Goal: Transaction & Acquisition: Purchase product/service

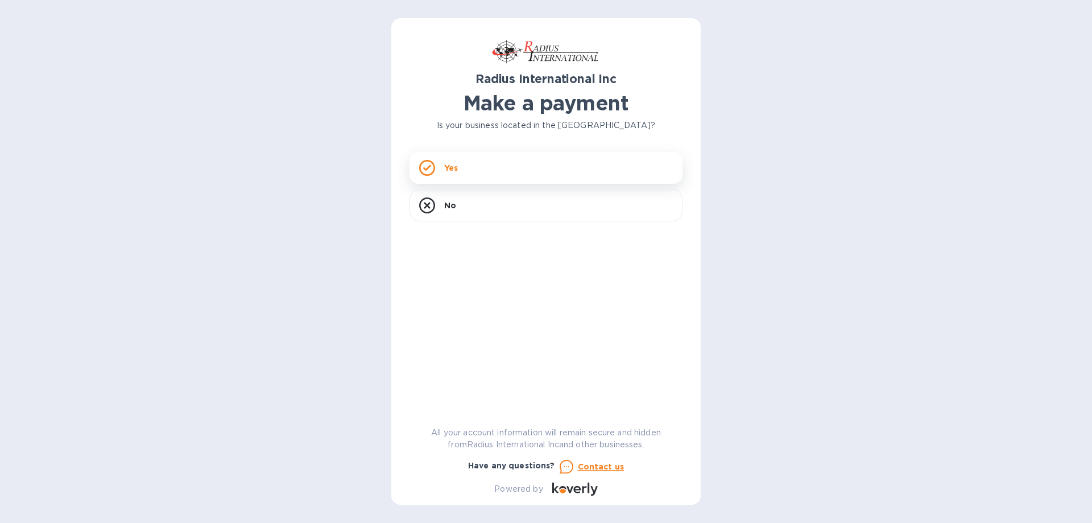
click at [429, 170] on icon at bounding box center [427, 168] width 16 height 16
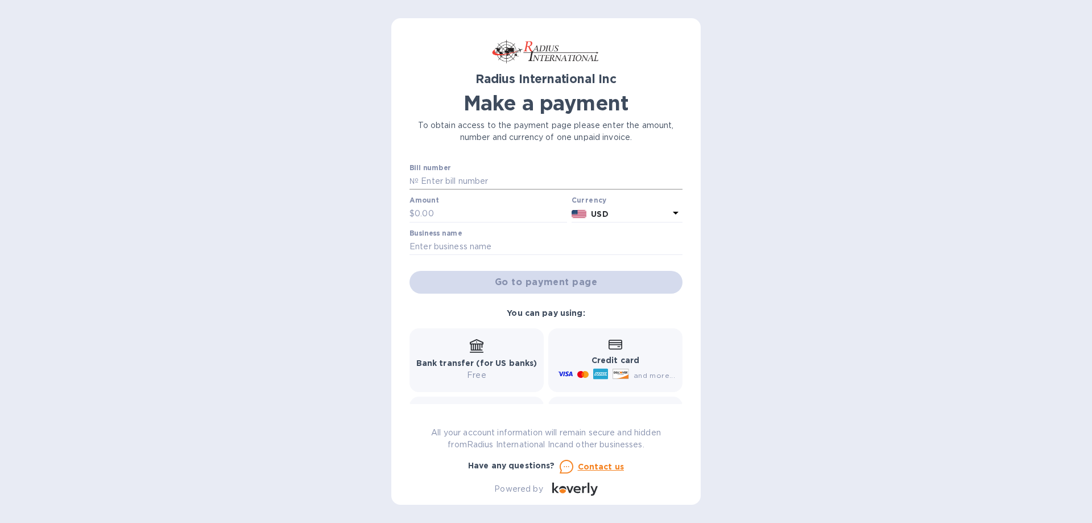
click at [470, 185] on input "text" at bounding box center [551, 181] width 264 height 17
type input "BXE03275"
click at [456, 211] on input "text" at bounding box center [491, 213] width 152 height 17
type input "40"
click at [482, 242] on input "text" at bounding box center [546, 246] width 273 height 17
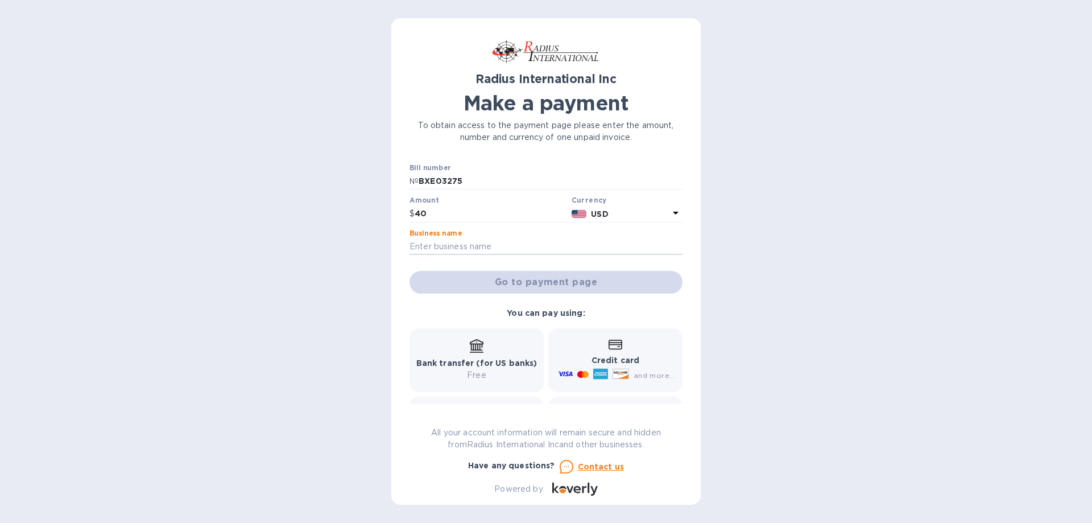
type input "[PERSON_NAME] Mountain Threadworks"
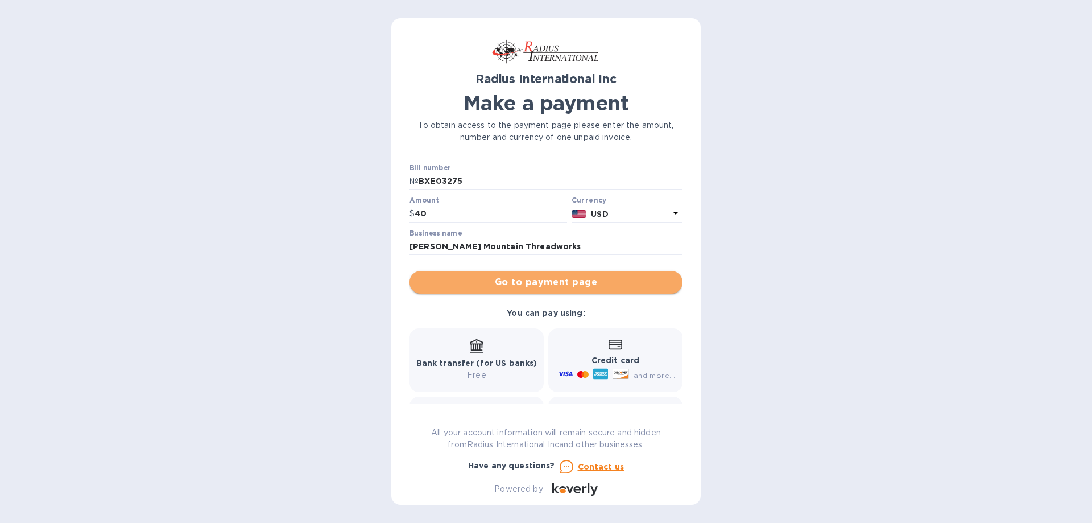
click at [583, 283] on span "Go to payment page" at bounding box center [546, 282] width 255 height 14
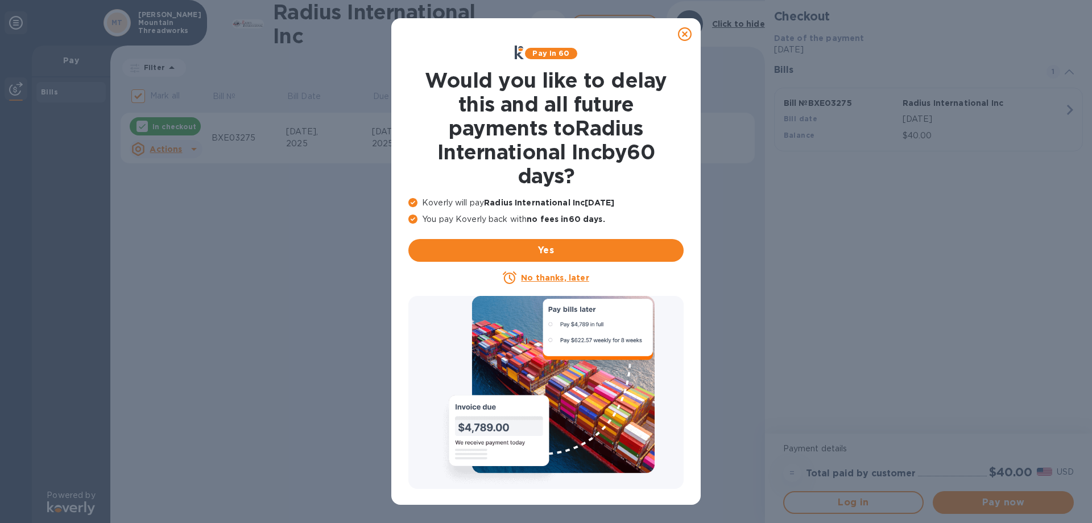
click at [545, 278] on u "No thanks, later" at bounding box center [555, 277] width 68 height 9
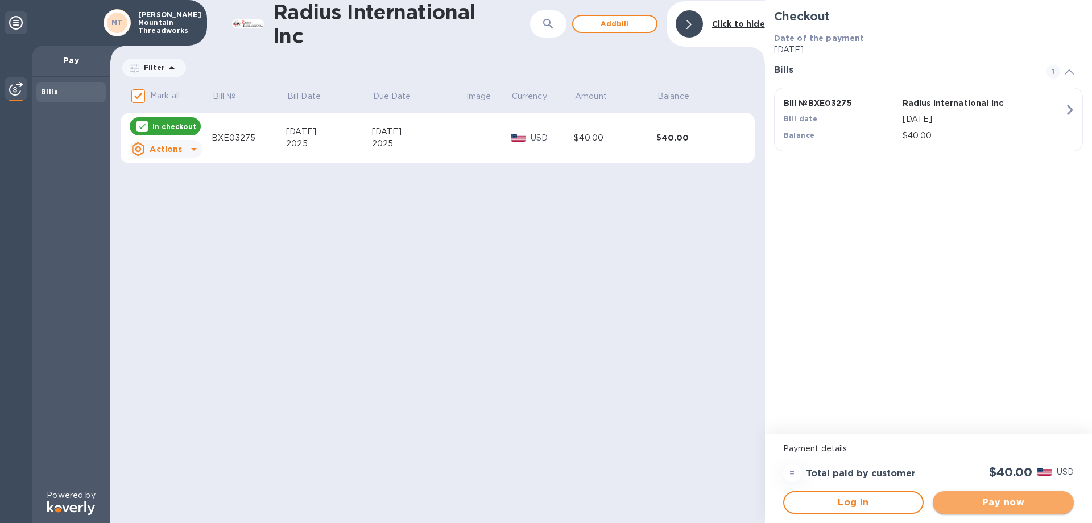
click at [993, 501] on span "Pay now" at bounding box center [1003, 502] width 123 height 14
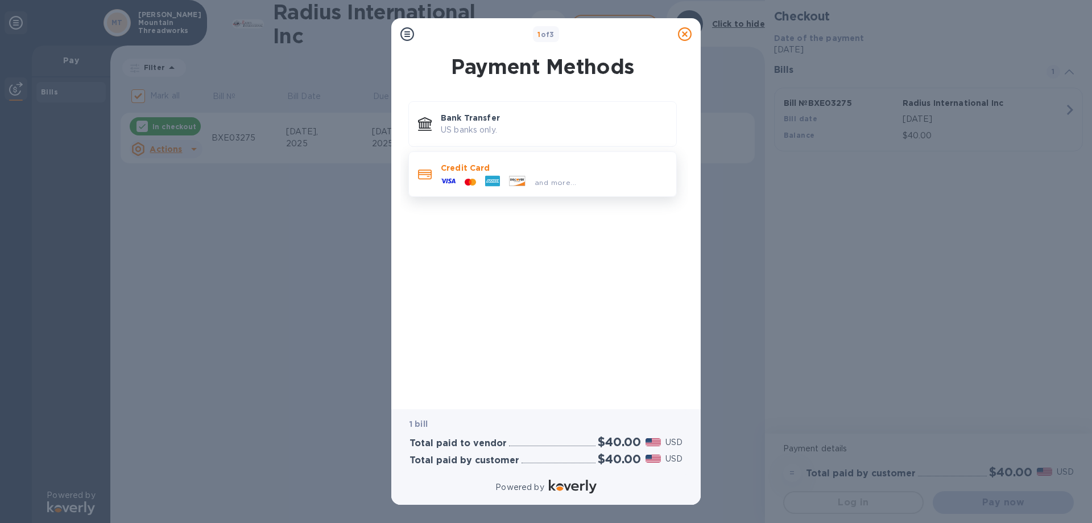
click at [446, 172] on p "Credit Card" at bounding box center [554, 167] width 226 height 11
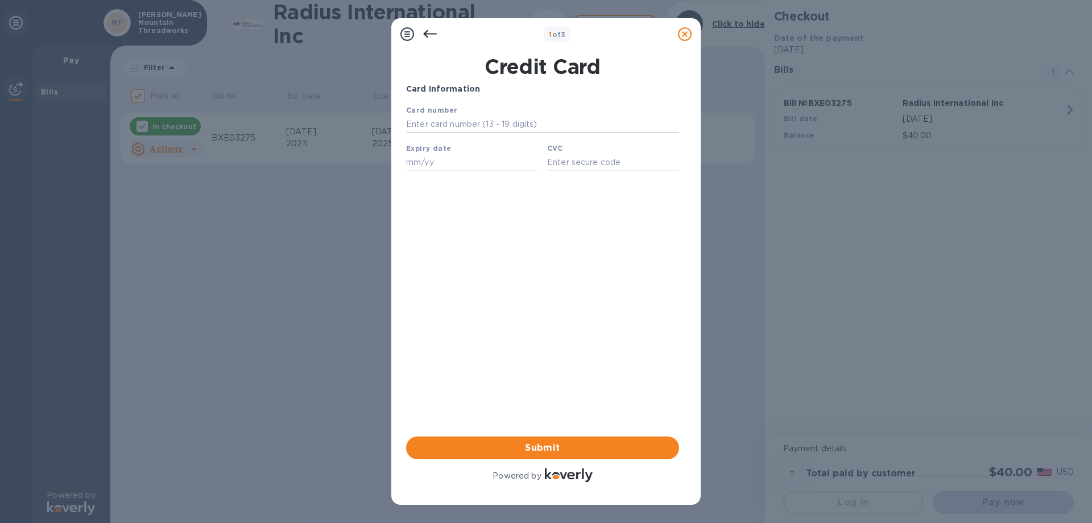
click at [427, 120] on input "text" at bounding box center [542, 124] width 273 height 17
type input "[CREDIT_CARD_NUMBER]"
click at [490, 169] on input "text" at bounding box center [472, 162] width 132 height 17
type input "07/29"
type input "825"
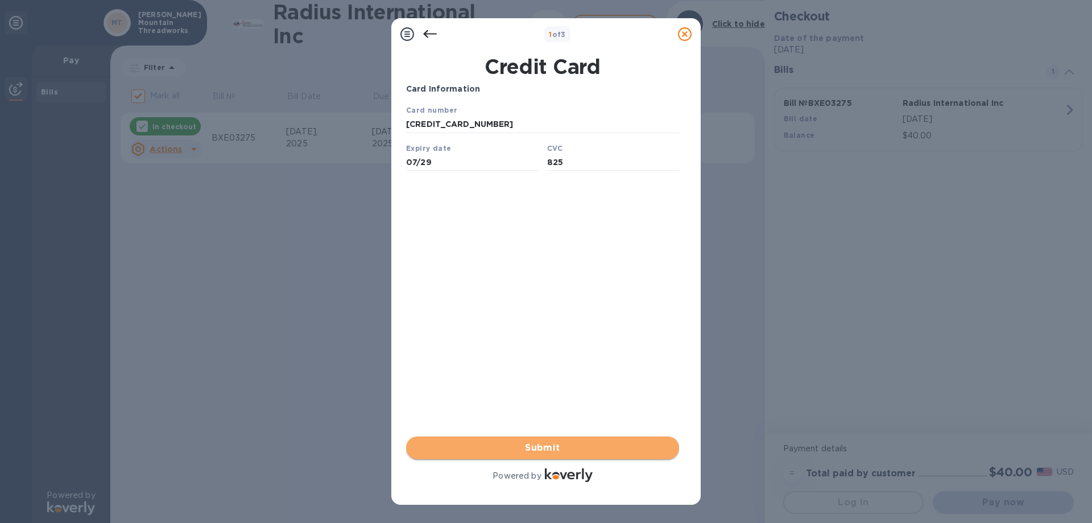
click at [576, 447] on span "Submit" at bounding box center [542, 448] width 255 height 14
